Goal: Task Accomplishment & Management: Manage account settings

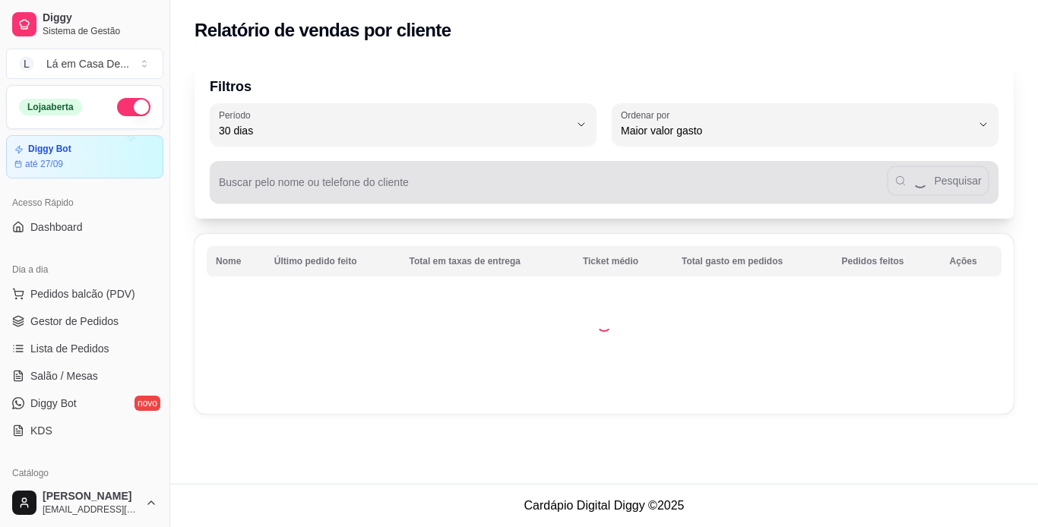
select select "30"
select select "HIGHEST_TOTAL_SPENT_WITH_ORDERS"
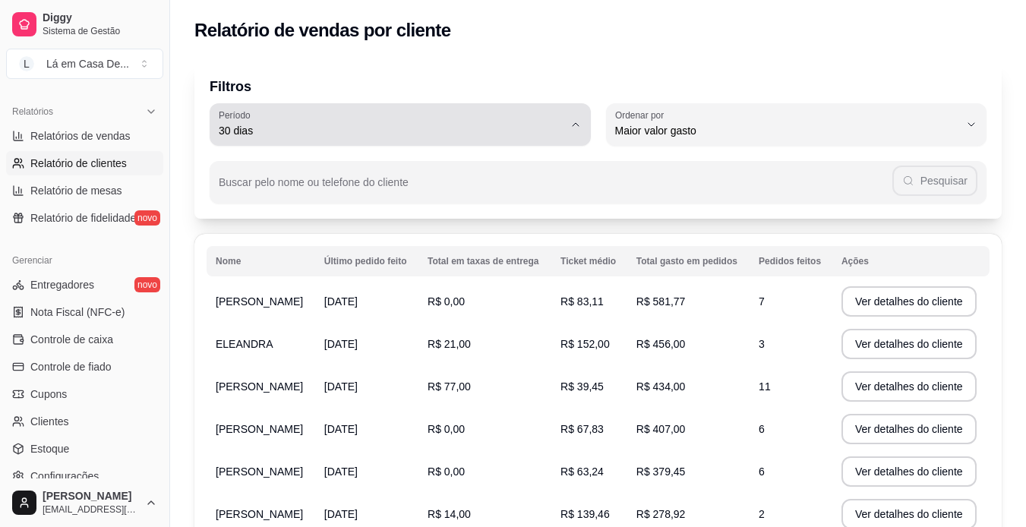
click at [574, 127] on icon "button" at bounding box center [576, 125] width 12 height 12
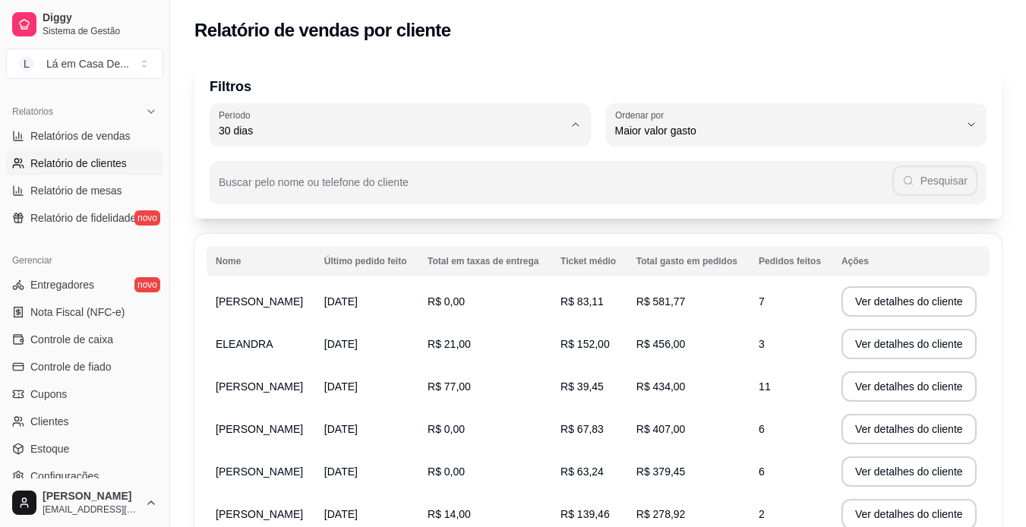
click at [275, 323] on span "60 dias" at bounding box center [393, 315] width 328 height 14
type input "60"
select select "60"
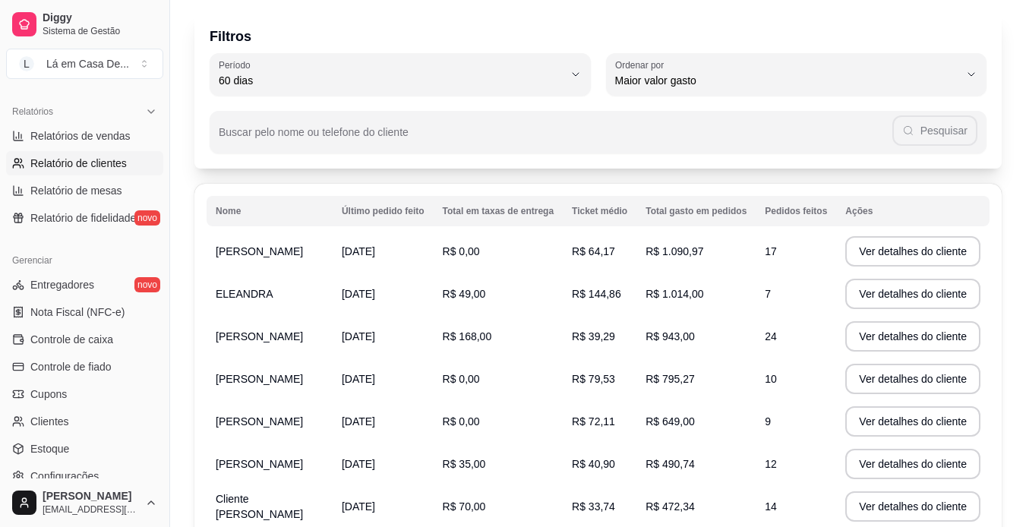
scroll to position [76, 0]
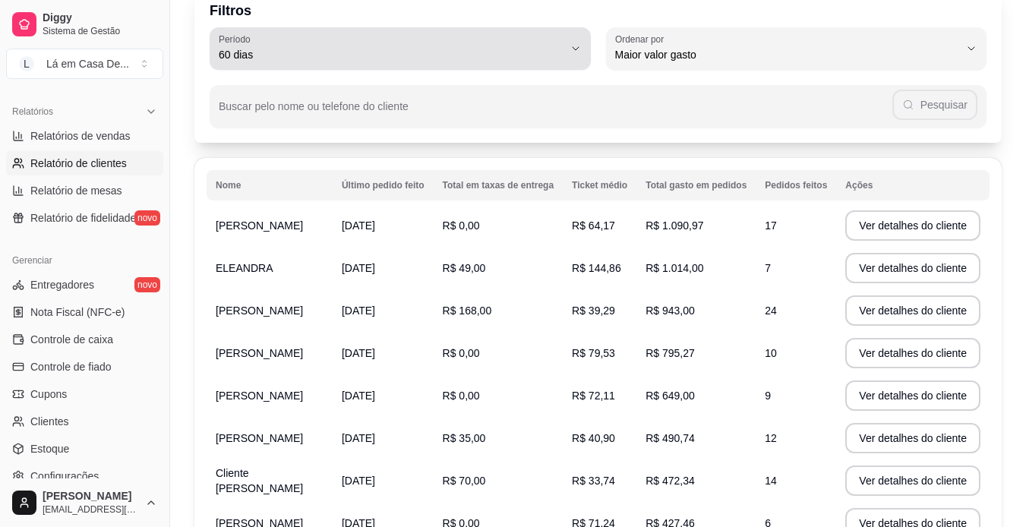
click at [581, 51] on icon "button" at bounding box center [576, 49] width 12 height 12
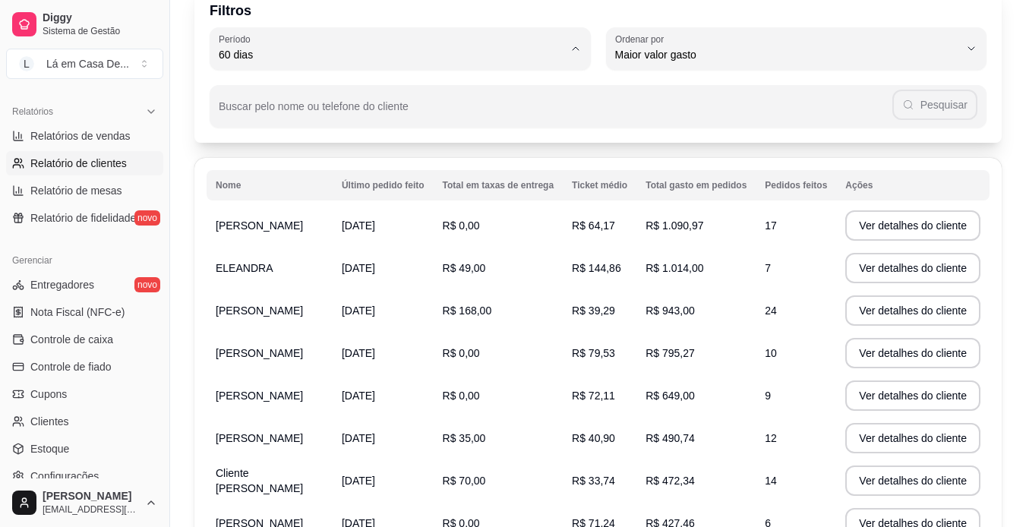
click at [291, 196] on span "30 dias" at bounding box center [393, 190] width 328 height 14
type input "30"
select select "30"
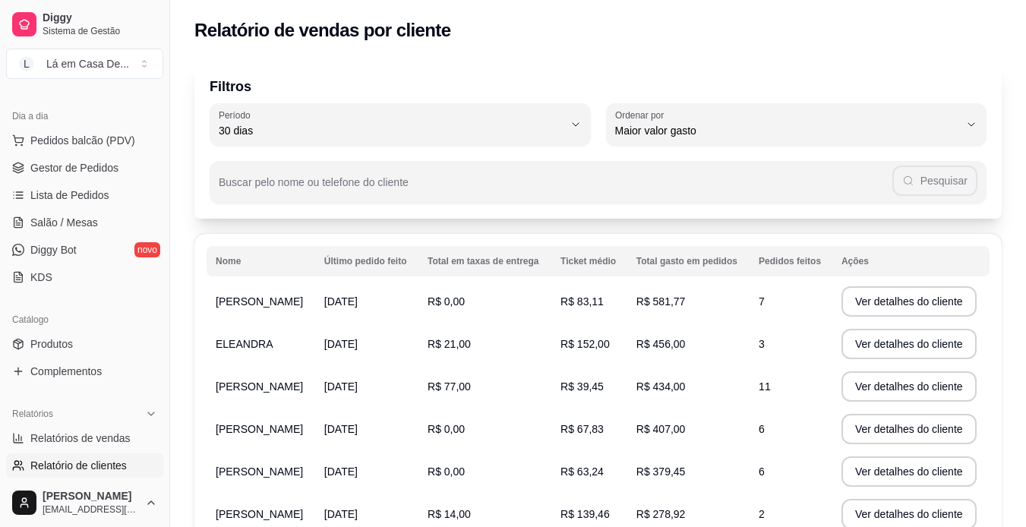
scroll to position [152, 0]
click at [78, 168] on span "Gestor de Pedidos" at bounding box center [74, 169] width 88 height 15
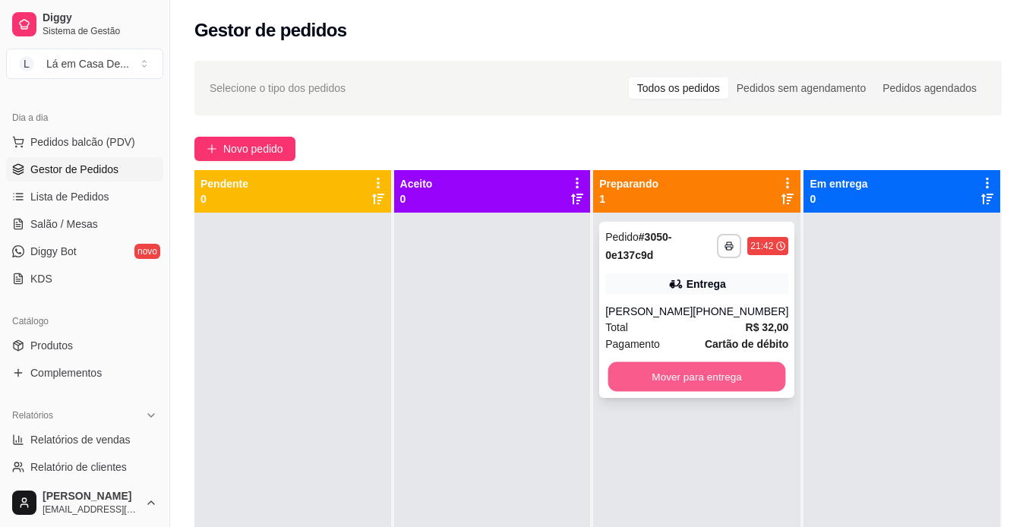
click at [678, 376] on button "Mover para entrega" at bounding box center [698, 377] width 178 height 30
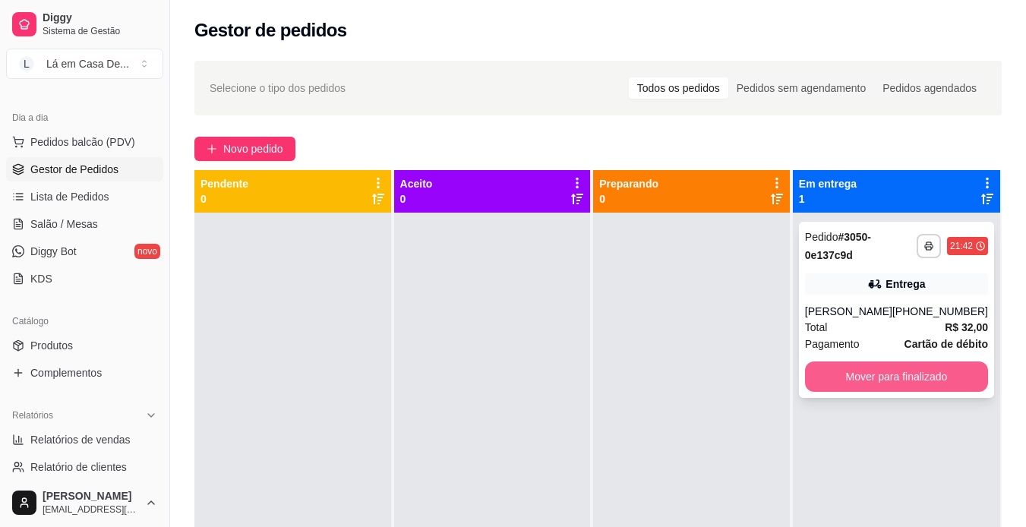
click at [916, 378] on button "Mover para finalizado" at bounding box center [896, 377] width 183 height 30
